Goal: Task Accomplishment & Management: Manage account settings

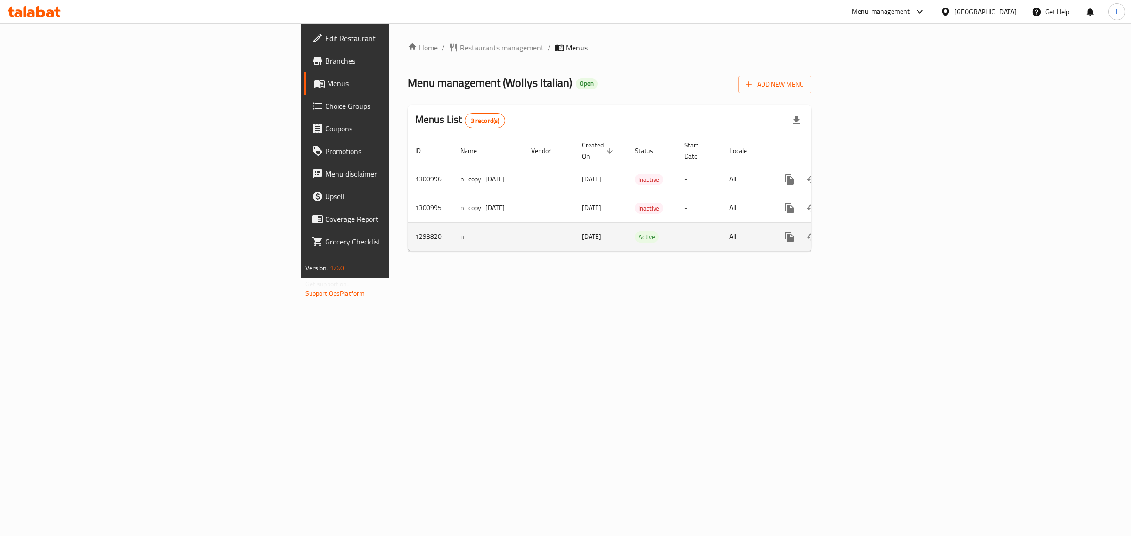
click at [863, 231] on icon "enhanced table" at bounding box center [857, 236] width 11 height 11
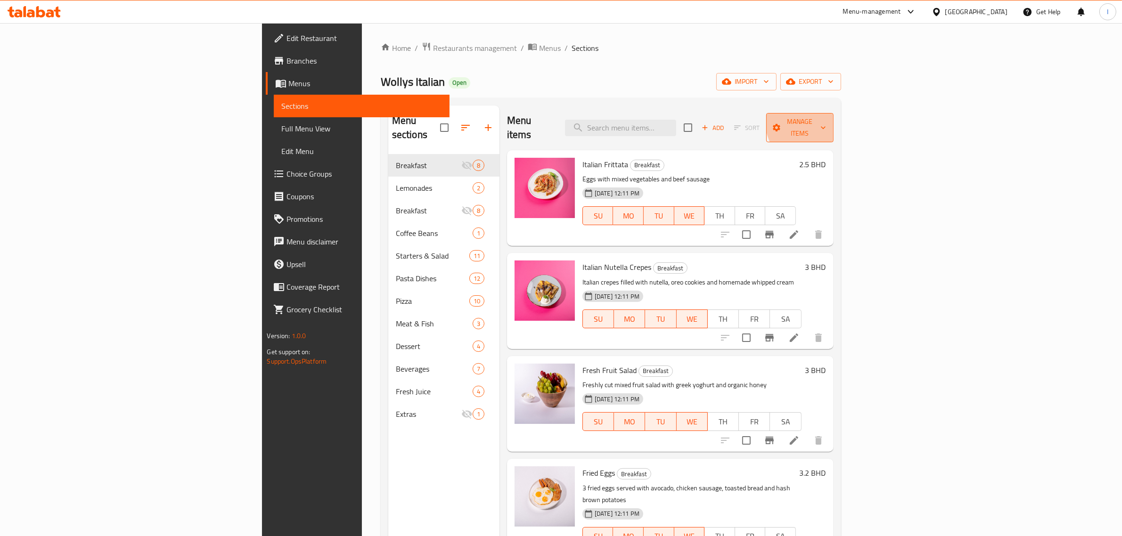
click at [826, 118] on span "Manage items" at bounding box center [800, 128] width 52 height 24
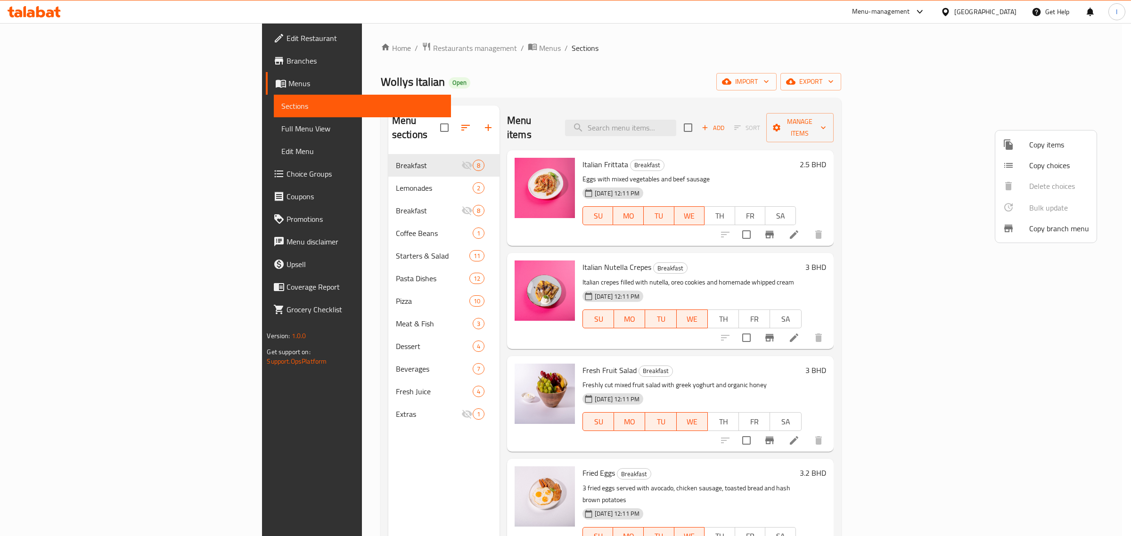
click at [953, 92] on div at bounding box center [565, 268] width 1131 height 536
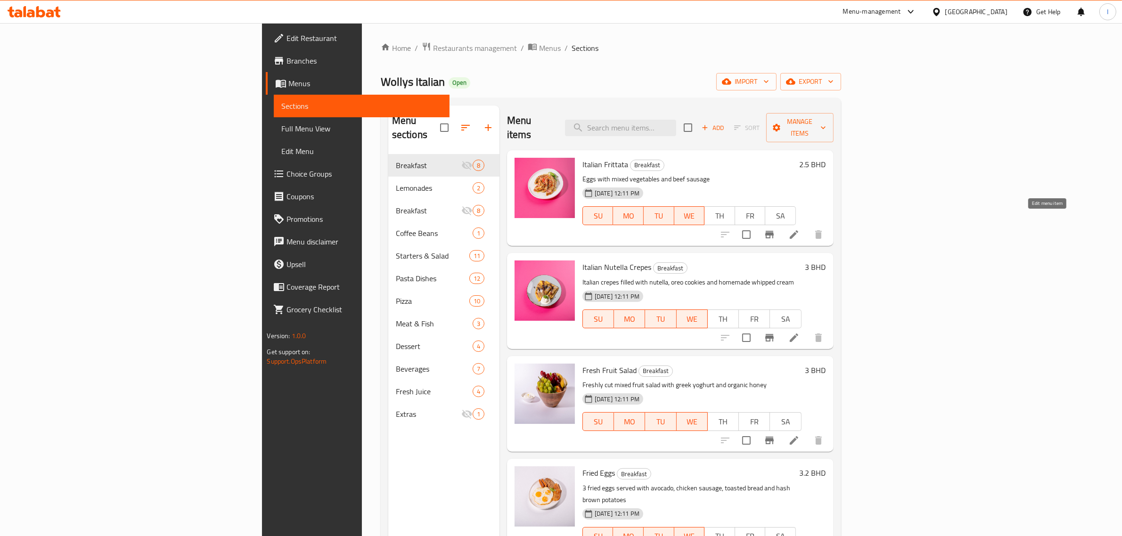
click at [800, 229] on icon at bounding box center [793, 234] width 11 height 11
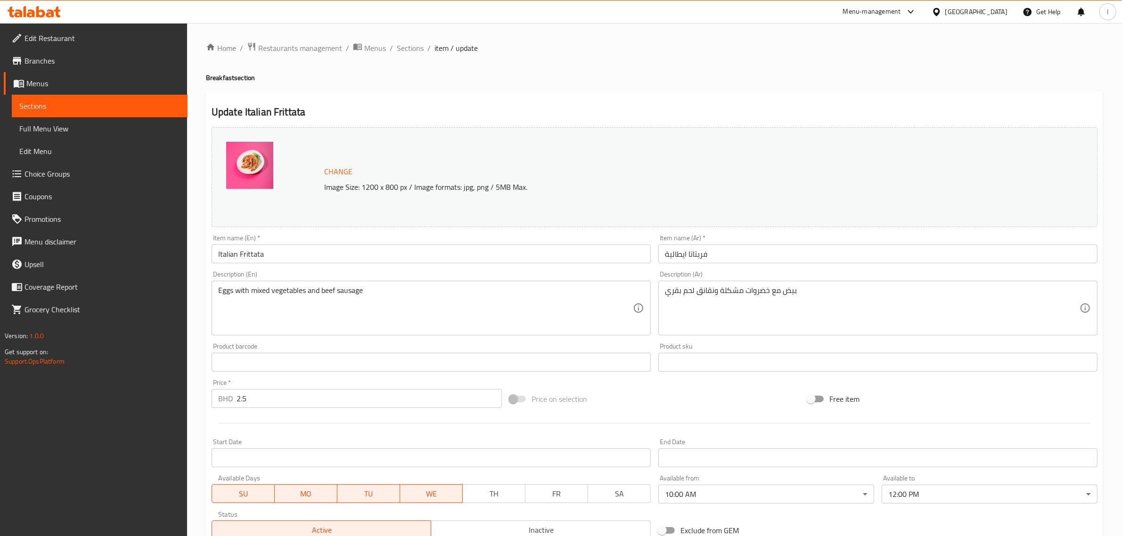
drag, startPoint x: 328, startPoint y: 104, endPoint x: 314, endPoint y: 99, distance: 14.0
click at [326, 104] on div "Update Italian Frittata Change Image Size: 1200 x 800 px / Image formats: jpg, …" at bounding box center [654, 372] width 897 height 562
click at [275, 50] on span "Restaurants management" at bounding box center [300, 47] width 84 height 11
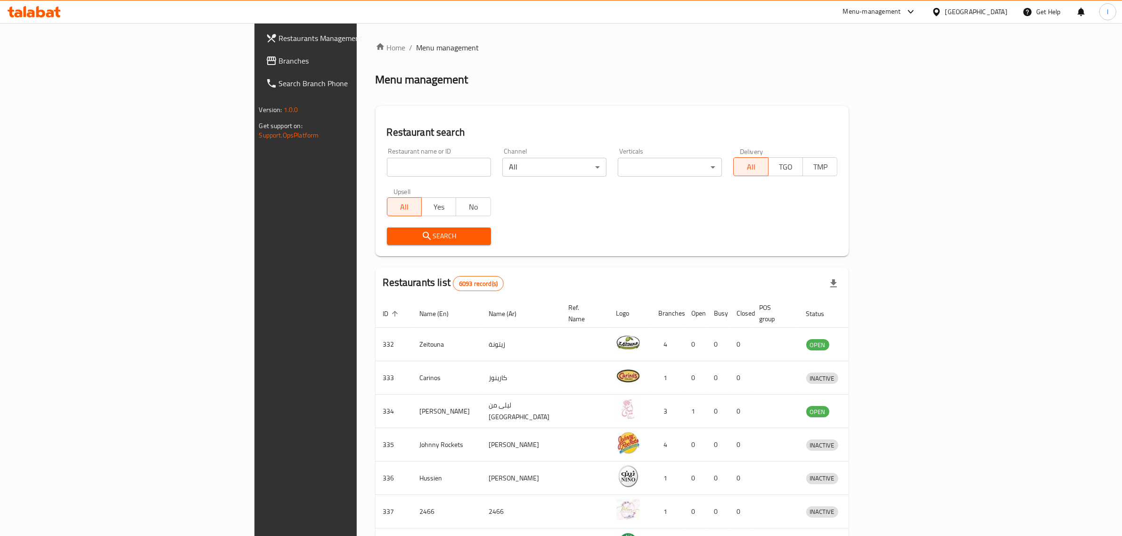
click at [279, 65] on span "Branches" at bounding box center [357, 60] width 156 height 11
click at [387, 169] on input "search" at bounding box center [439, 167] width 104 height 19
click at [279, 64] on span "Branches" at bounding box center [357, 60] width 156 height 11
